Goal: Check status: Check status

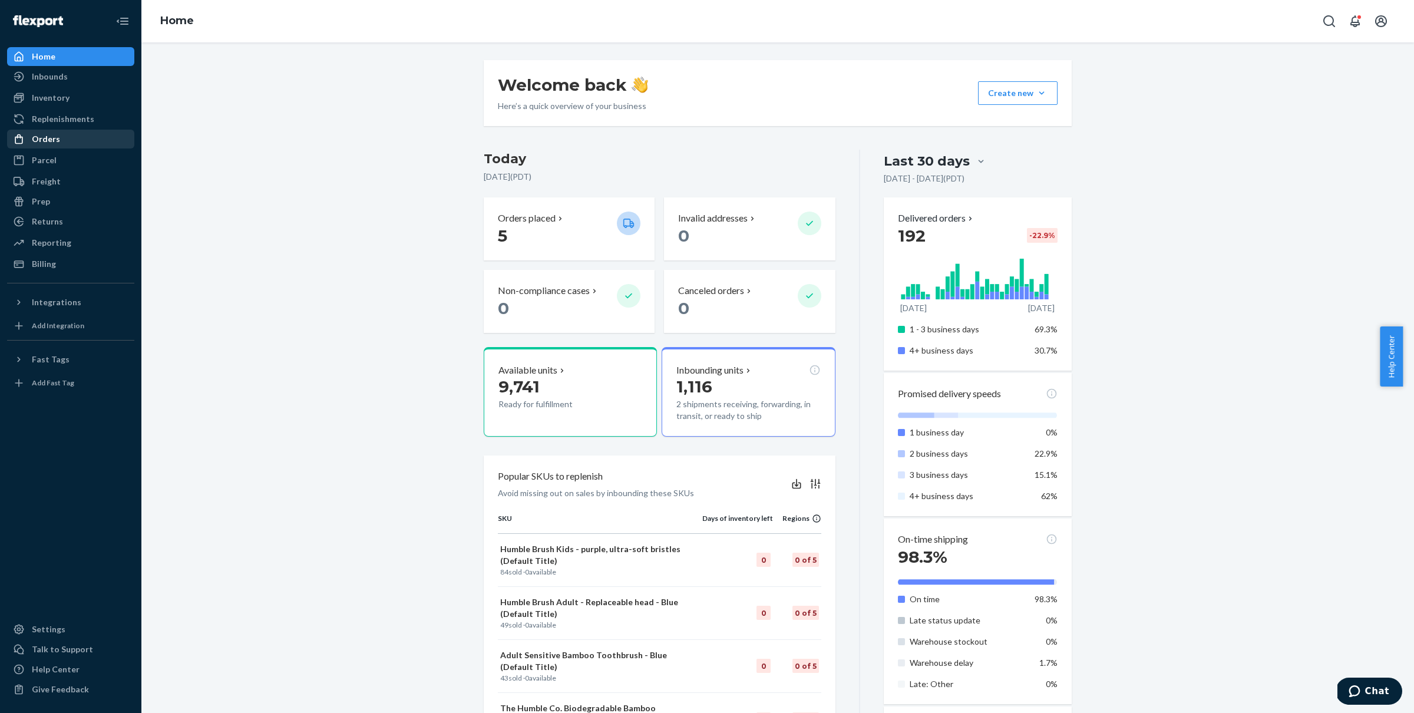
click at [49, 143] on div "Orders" at bounding box center [46, 139] width 28 height 12
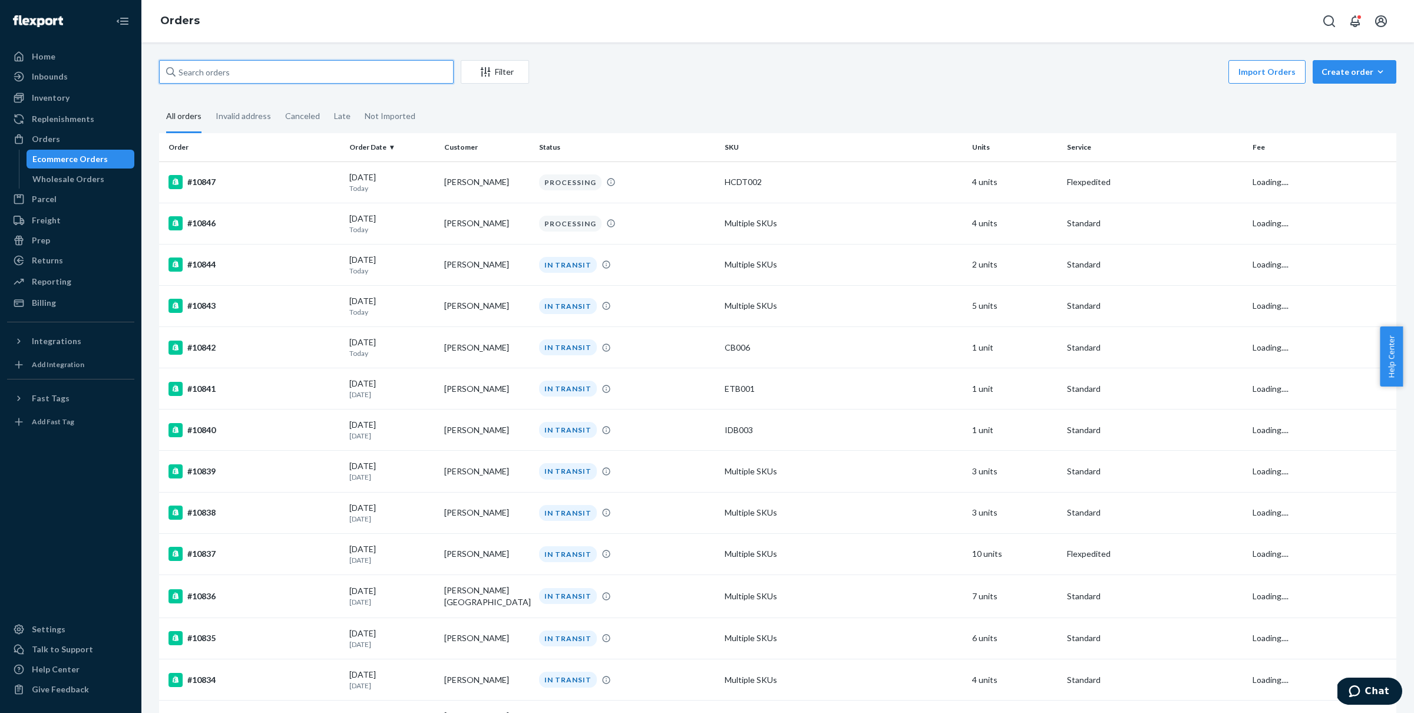
click at [250, 77] on input "text" at bounding box center [306, 72] width 295 height 24
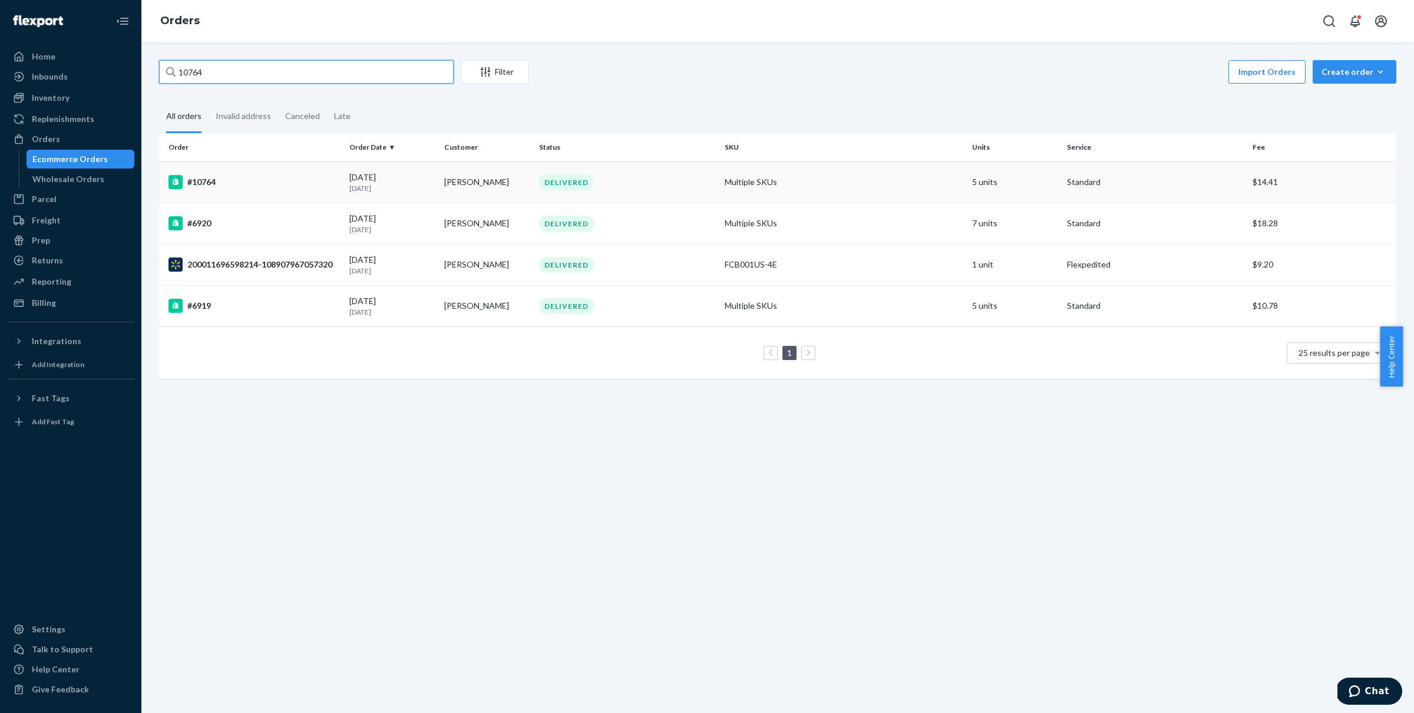
type input "10764"
click at [411, 187] on p "[DATE]" at bounding box center [391, 188] width 85 height 10
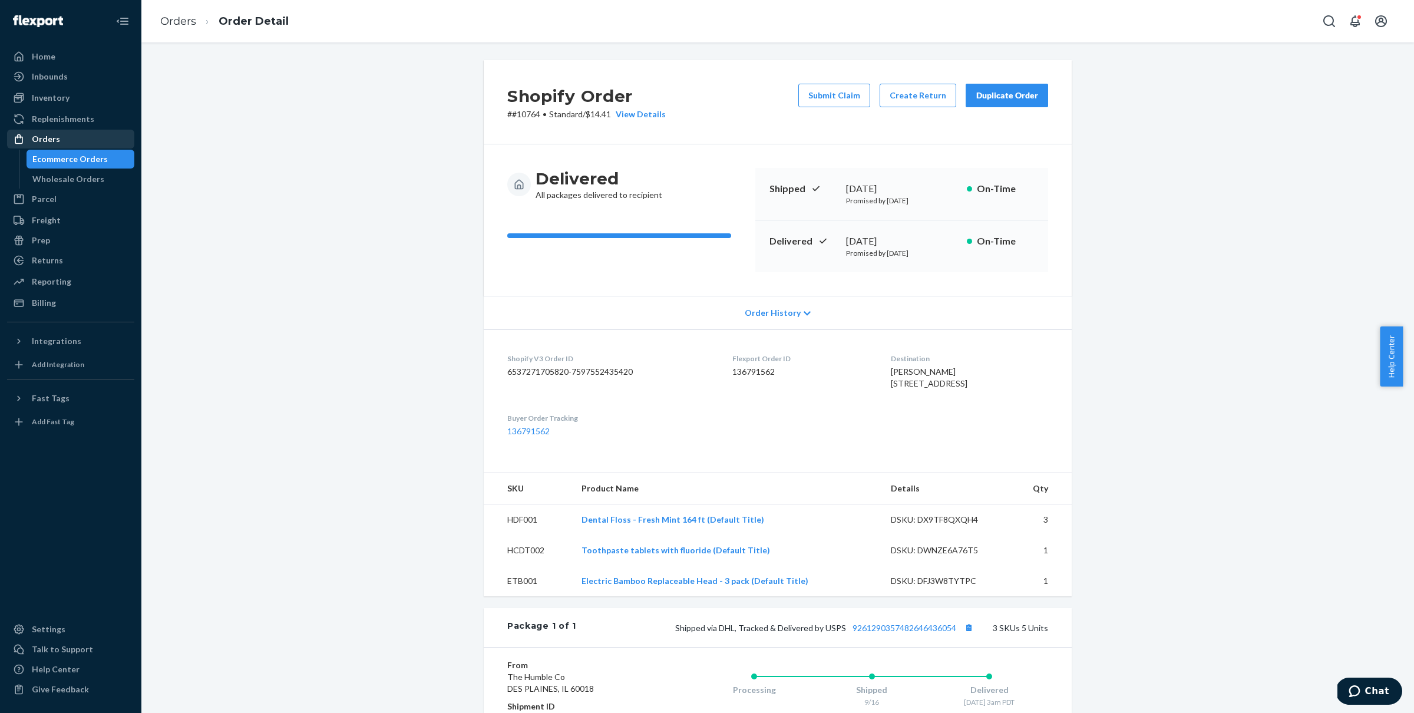
click at [83, 131] on div "Orders" at bounding box center [70, 139] width 125 height 16
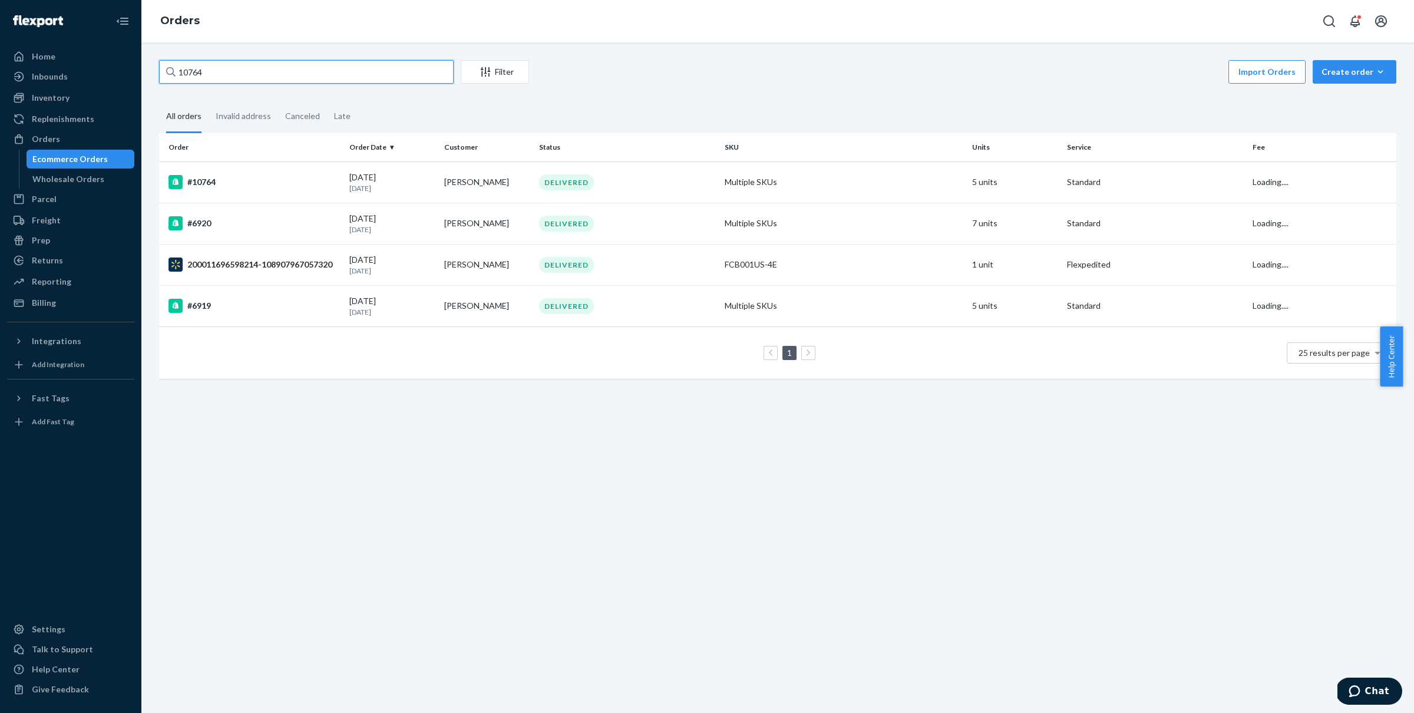
click at [394, 72] on input "10764" at bounding box center [306, 72] width 295 height 24
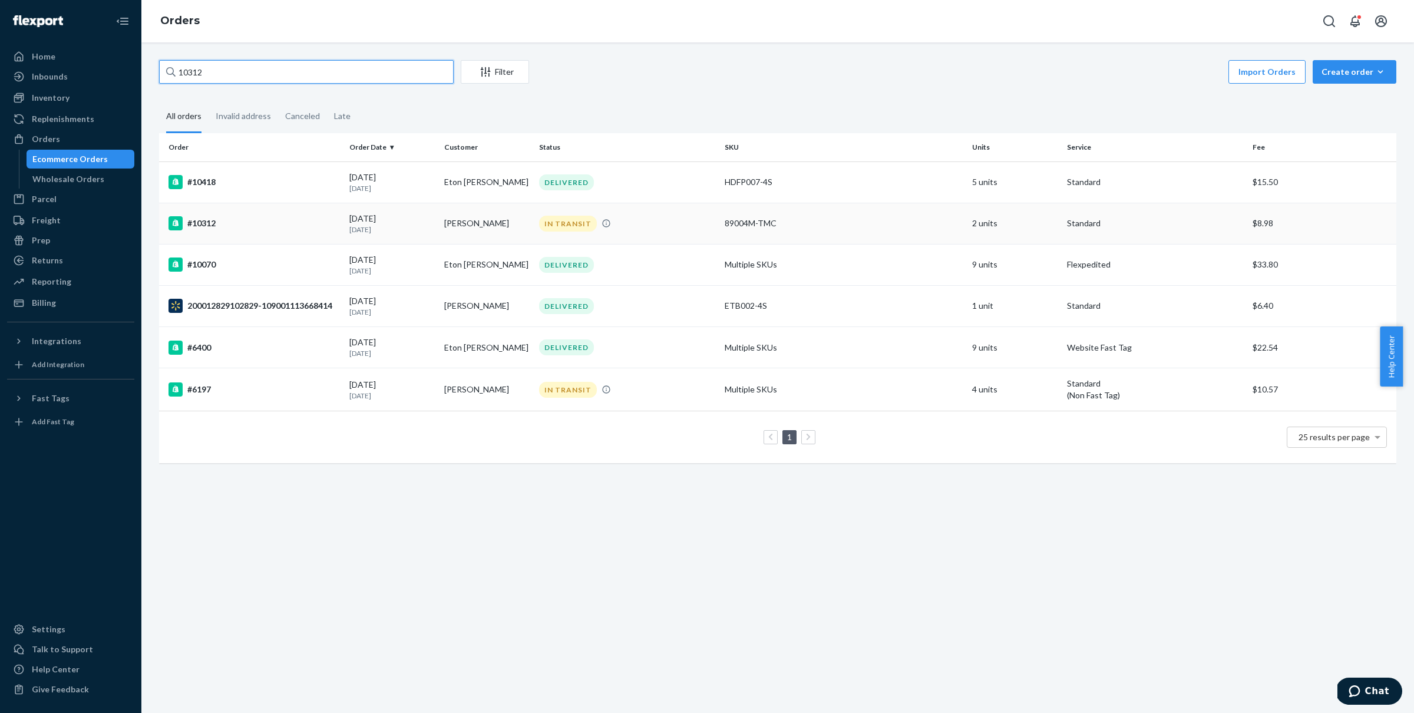
type input "10312"
click at [338, 226] on td "#10312" at bounding box center [252, 223] width 186 height 41
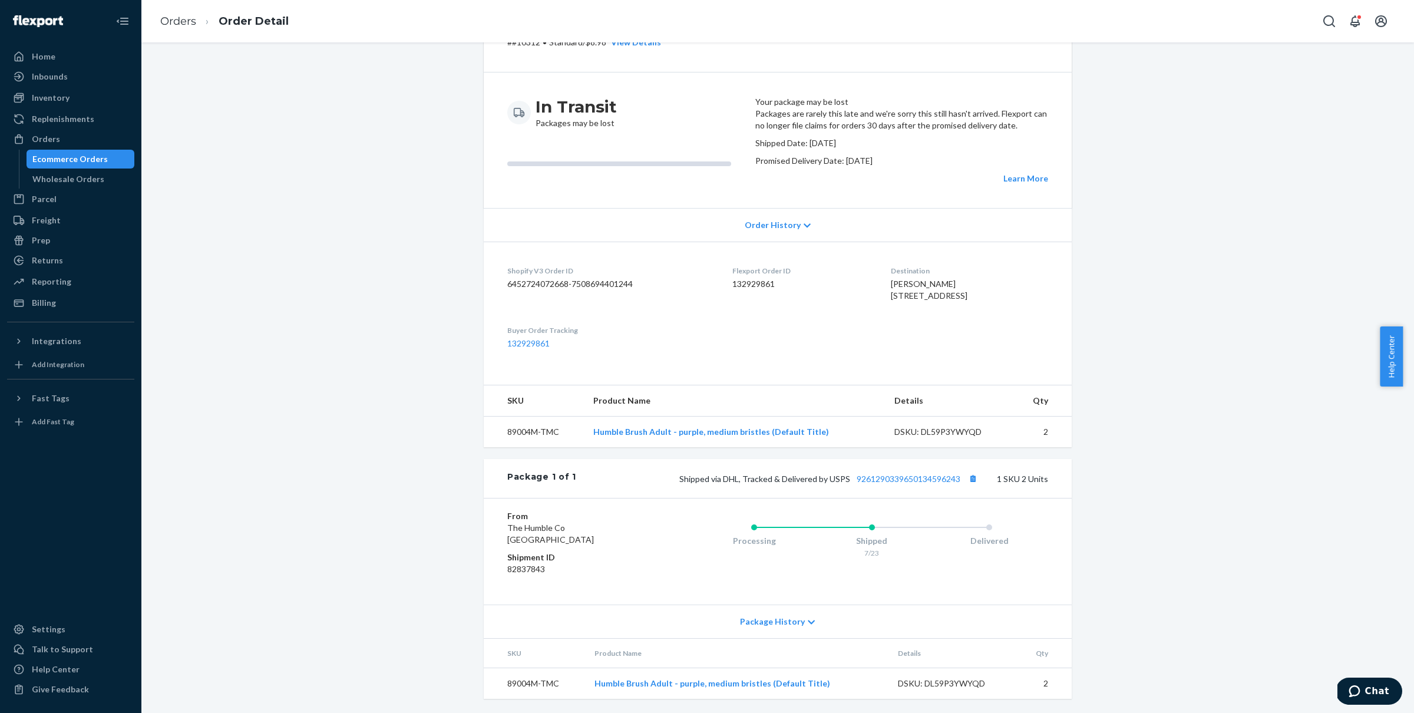
scroll to position [141, 0]
click at [912, 480] on link "9261290339650134596243" at bounding box center [908, 479] width 104 height 10
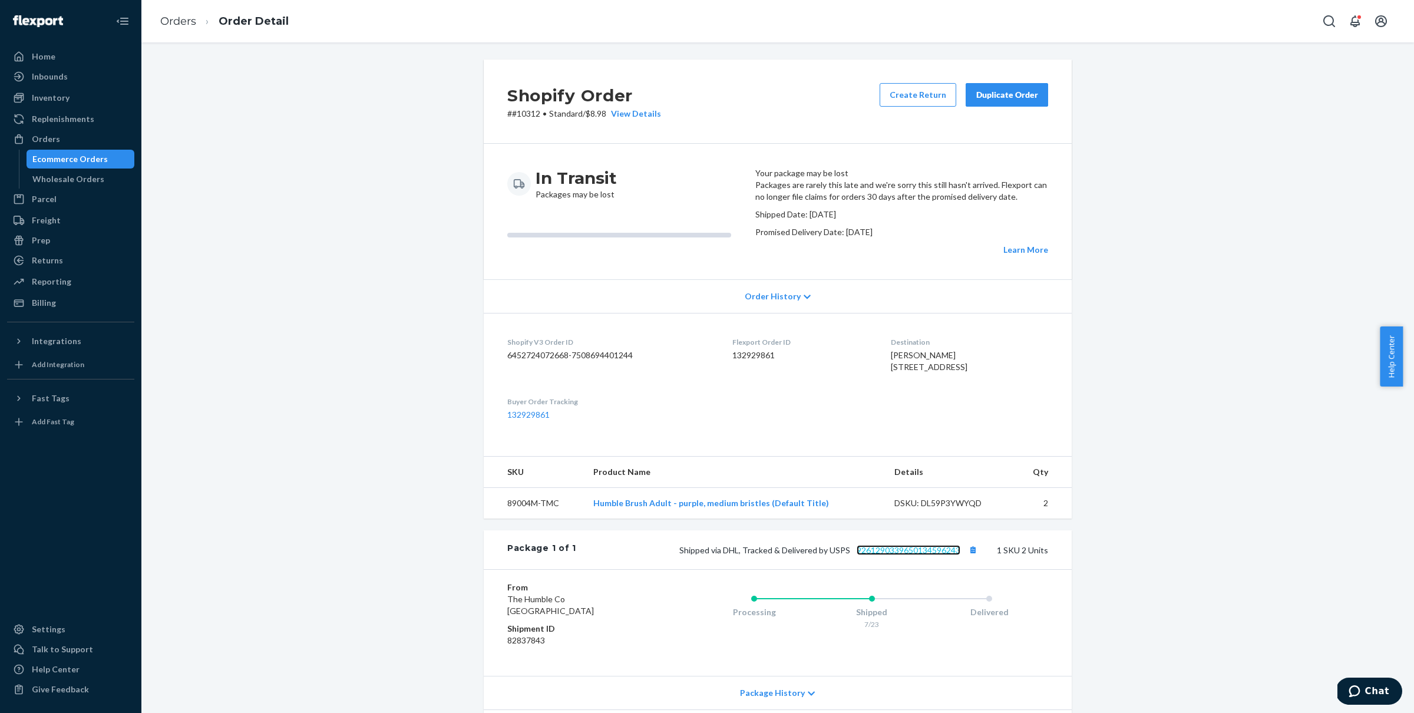
scroll to position [0, 0]
click at [1031, 90] on div "Duplicate Order" at bounding box center [1006, 96] width 62 height 12
